Goal: Task Accomplishment & Management: Complete application form

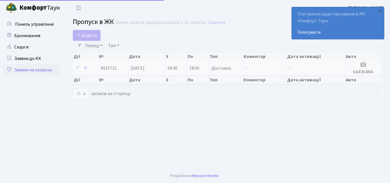
select select "25"
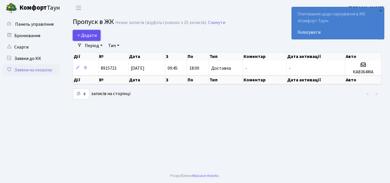
click at [84, 34] on span "Додати" at bounding box center [86, 35] width 20 height 6
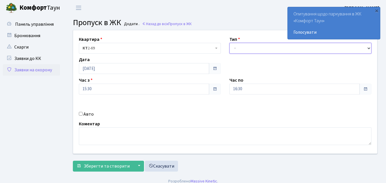
click at [238, 51] on select "- Доставка Таксі Гості Сервіс" at bounding box center [300, 48] width 142 height 11
select select "1"
click at [229, 43] on select "- Доставка Таксі Гості Сервіс" at bounding box center [300, 48] width 142 height 11
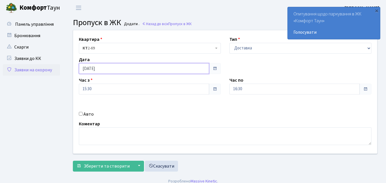
click at [141, 68] on input "[DATE]" at bounding box center [144, 68] width 130 height 11
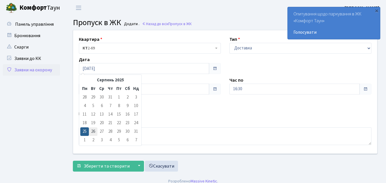
click at [92, 130] on td "26" at bounding box center [93, 131] width 9 height 9
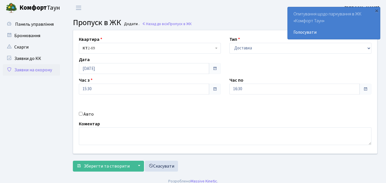
type input "[DATE]"
click at [121, 90] on input "15:30" at bounding box center [144, 89] width 130 height 11
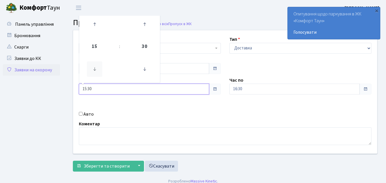
click at [93, 71] on icon at bounding box center [94, 68] width 15 height 15
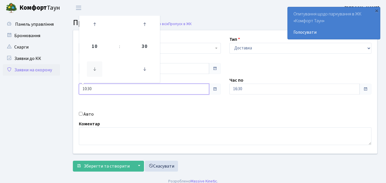
click at [93, 71] on icon at bounding box center [94, 68] width 15 height 15
click at [95, 27] on icon at bounding box center [94, 24] width 15 height 15
type input "09:30"
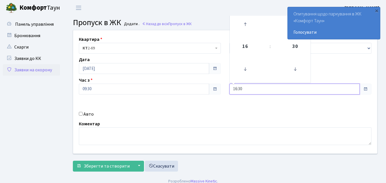
click at [260, 92] on input "16:30" at bounding box center [294, 89] width 130 height 11
click at [242, 23] on icon at bounding box center [244, 24] width 15 height 15
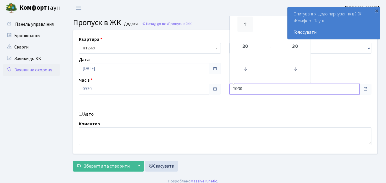
click at [242, 23] on icon at bounding box center [244, 24] width 15 height 15
type input "21:30"
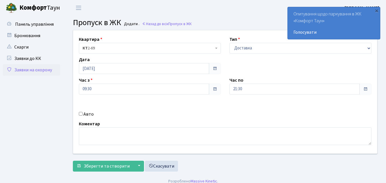
click at [81, 115] on input "Авто" at bounding box center [81, 114] width 4 height 4
checkbox input "true"
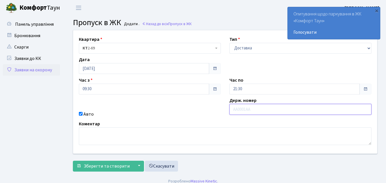
click at [246, 108] on input "text" at bounding box center [300, 109] width 142 height 11
click at [241, 109] on input "text" at bounding box center [300, 109] width 142 height 11
type input "АА0648ОЕ"
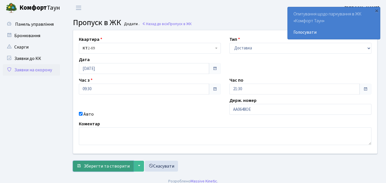
click at [115, 164] on span "Зберегти та створити" at bounding box center [107, 166] width 46 height 6
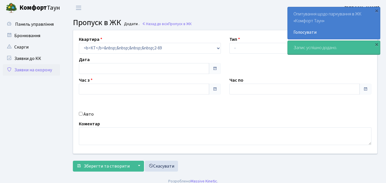
type input "[DATE]"
type input "15:30"
type input "16:30"
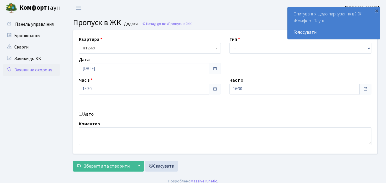
click at [23, 71] on link "Заявки на охорону" at bounding box center [31, 69] width 57 height 11
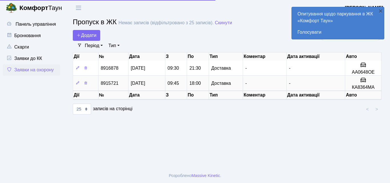
select select "25"
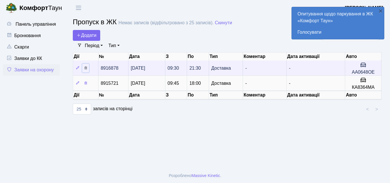
click at [86, 69] on icon at bounding box center [86, 68] width 4 height 4
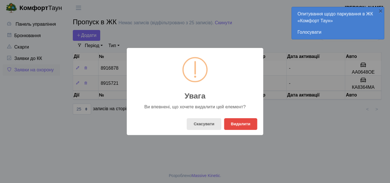
click at [202, 126] on button "Скасувати" at bounding box center [204, 124] width 34 height 12
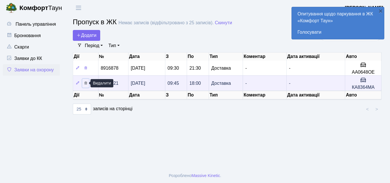
click at [86, 84] on icon at bounding box center [86, 83] width 4 height 4
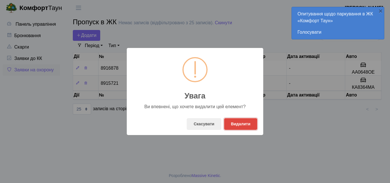
click at [236, 125] on button "Видалити" at bounding box center [240, 124] width 33 height 12
